Goal: Find specific page/section: Find specific page/section

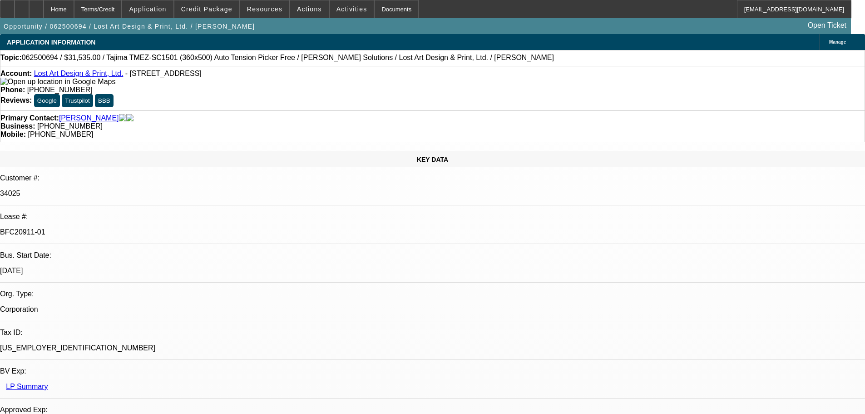
select select "0"
select select "6"
select select "0"
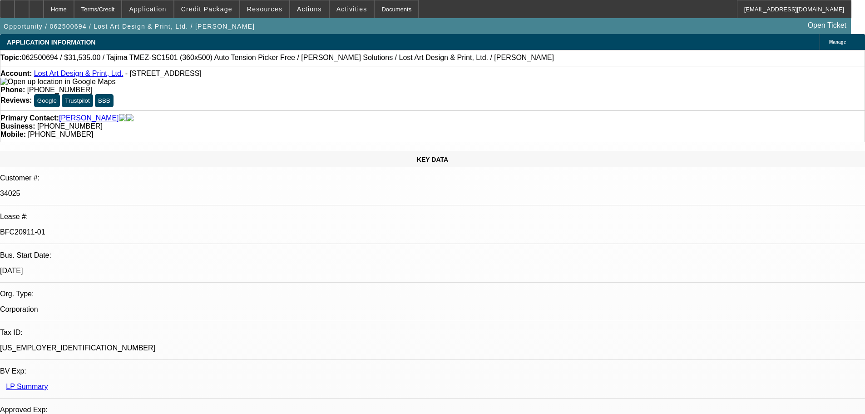
select select "0"
select select "6"
select select "0"
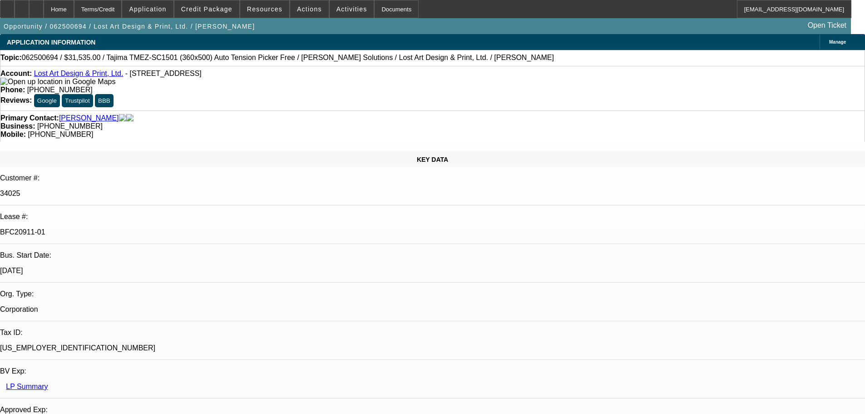
select select "0"
select select "6"
select select "0"
select select "2"
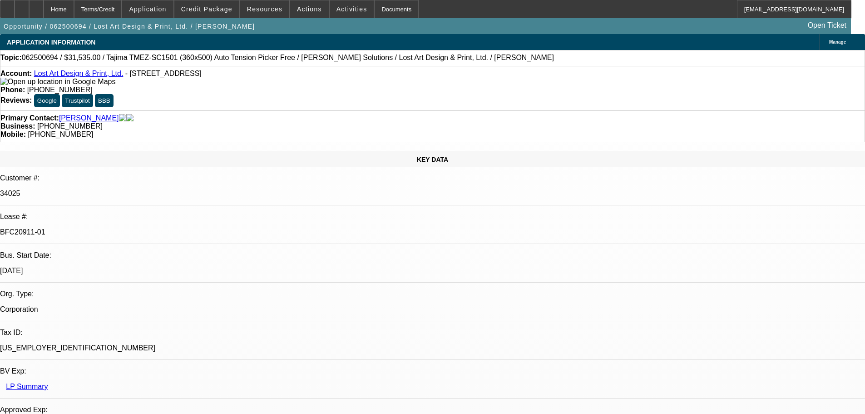
select select "0"
select select "6"
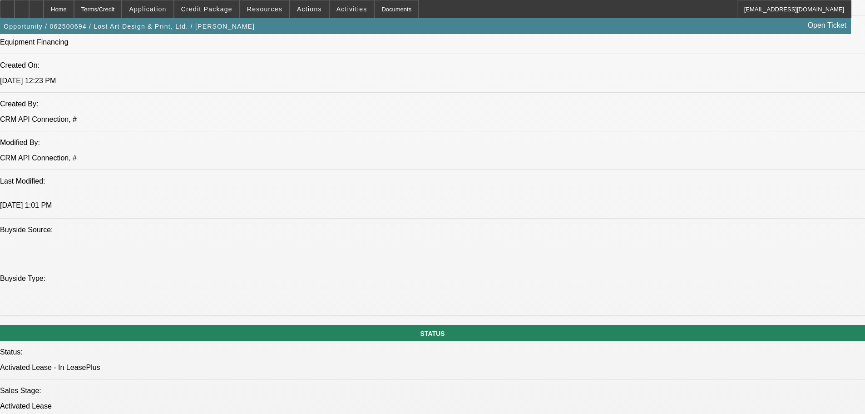
scroll to position [772, 0]
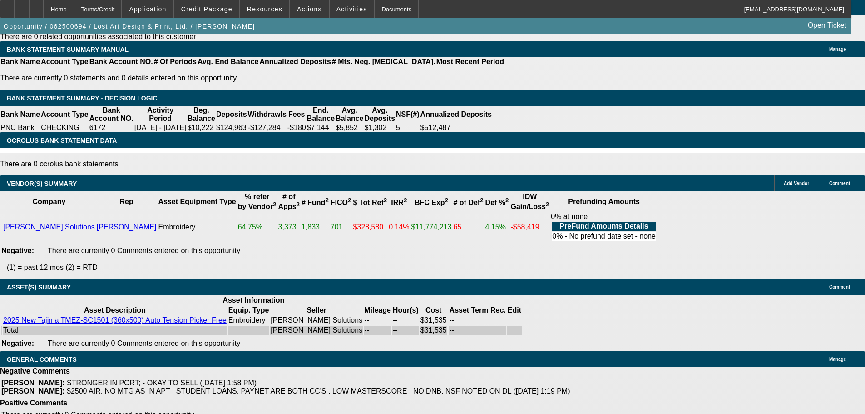
scroll to position [1730, 0]
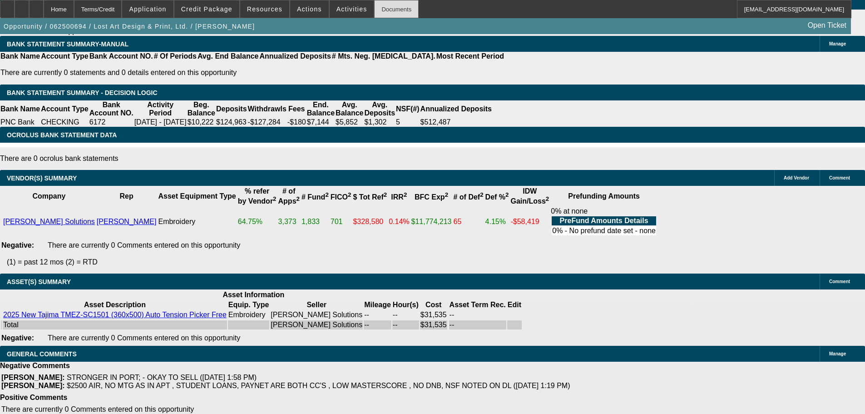
click at [394, 12] on div "Documents" at bounding box center [396, 9] width 44 height 18
